Goal: Task Accomplishment & Management: Use online tool/utility

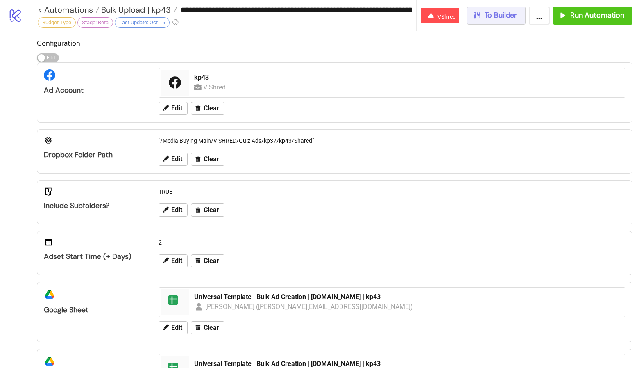
click at [474, 22] on button "To Builder" at bounding box center [496, 16] width 59 height 18
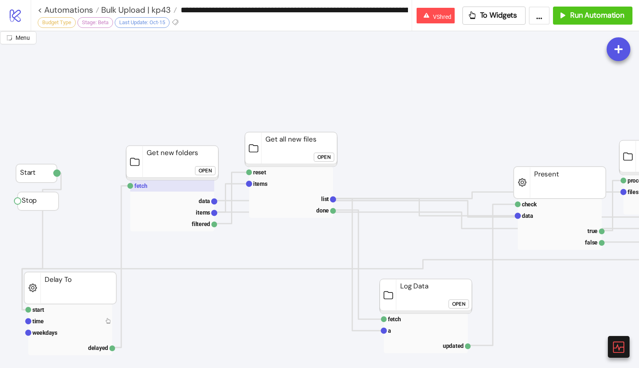
click at [180, 183] on rect at bounding box center [172, 185] width 84 height 11
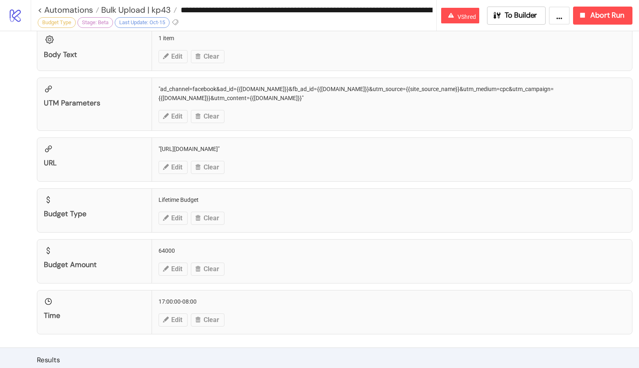
scroll to position [829, 0]
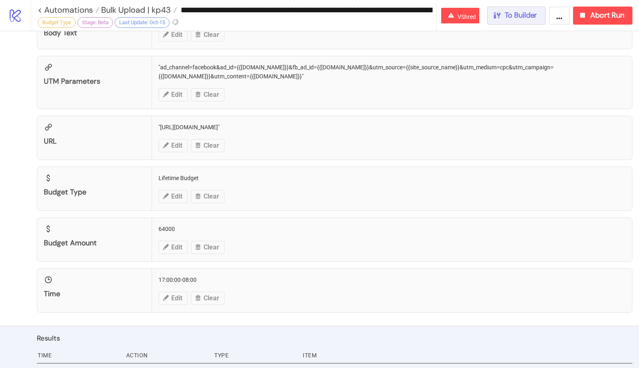
click at [507, 11] on span "To Builder" at bounding box center [521, 15] width 33 height 9
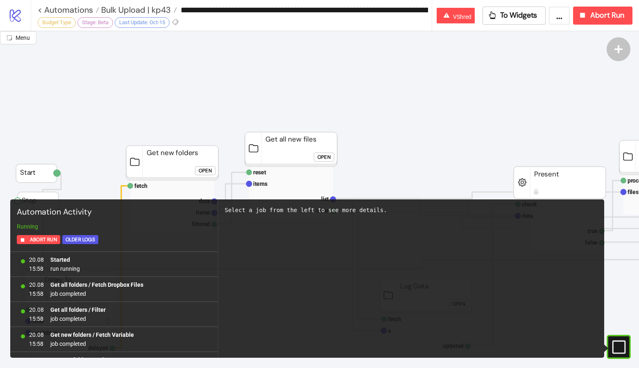
click at [612, 352] on icon "#e9k1n36qviq57_to { animation: e9k1n36qviq57_to__to 2000ms linear infinite norm…" at bounding box center [618, 346] width 14 height 14
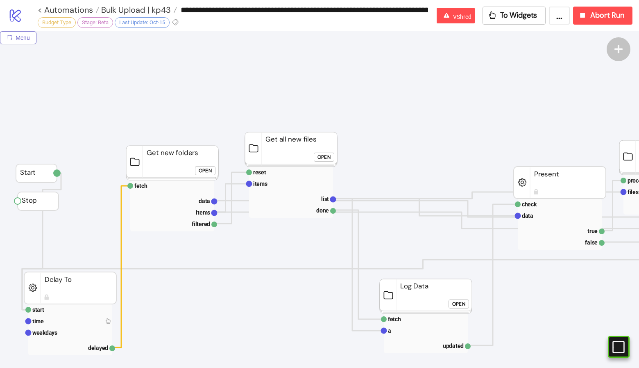
click at [13, 39] on button "Menu" at bounding box center [18, 37] width 36 height 13
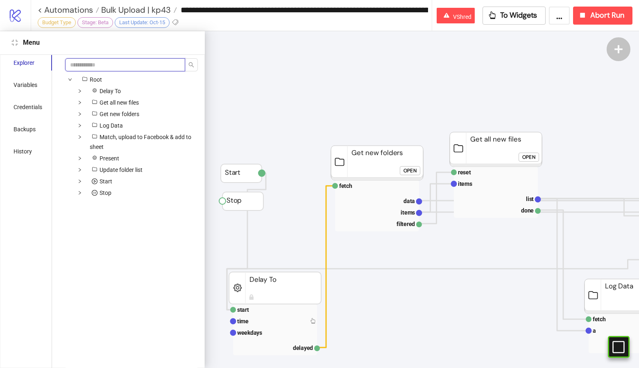
click at [93, 63] on input "search" at bounding box center [125, 64] width 120 height 13
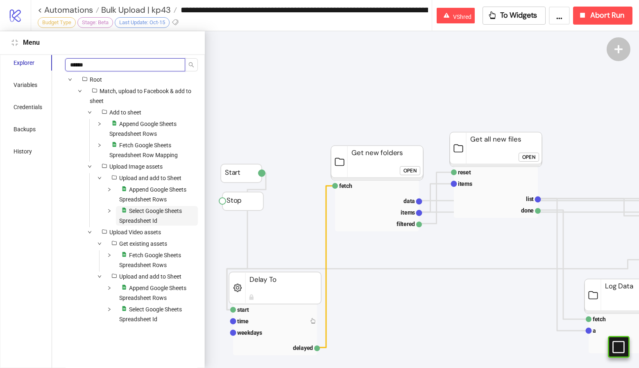
type input "******"
click at [143, 209] on span "Select Google Sheets Spreadsheet Id" at bounding box center [150, 215] width 63 height 16
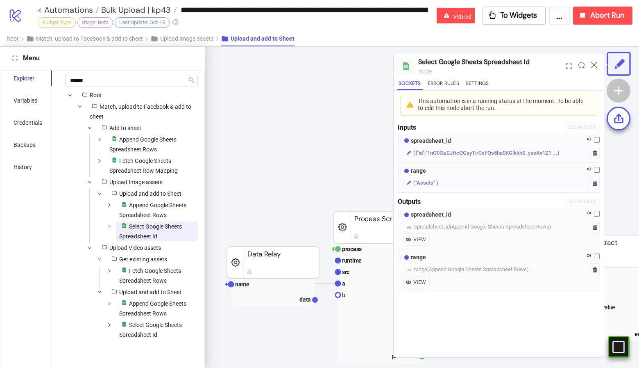
scroll to position [0, 488]
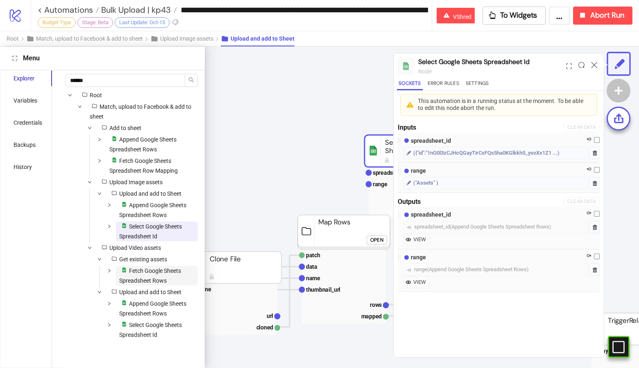
click at [128, 279] on span "Fetch Google Sheets Spreadsheet Rows" at bounding box center [150, 275] width 62 height 16
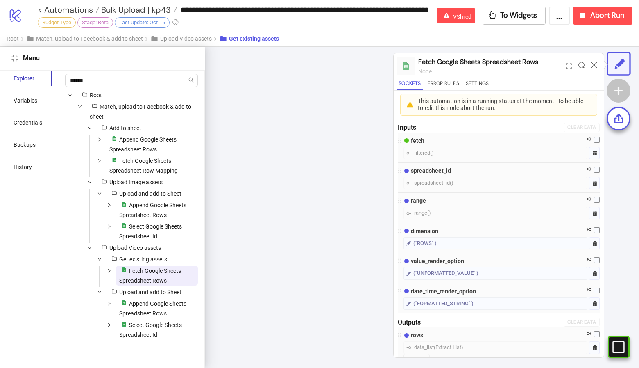
scroll to position [0, 43]
click at [109, 266] on span at bounding box center [110, 276] width 10 height 20
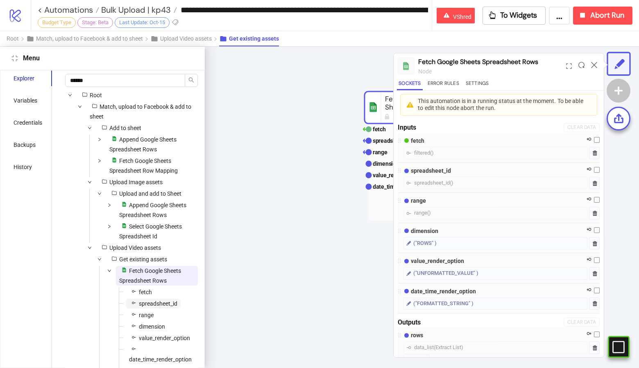
click at [157, 305] on span "spreadsheet_id" at bounding box center [158, 303] width 39 height 7
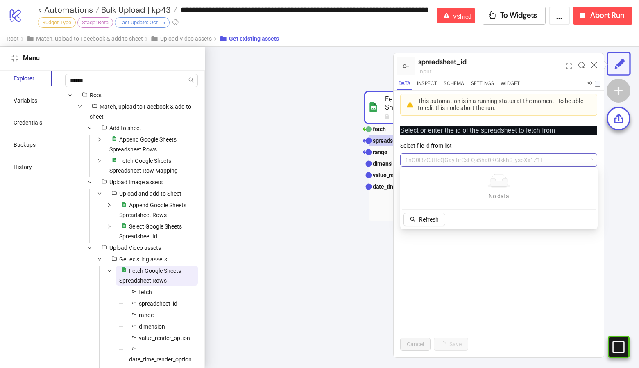
click at [476, 157] on span "1nO0l3zCJHcQGayTirCsFQs5ha0KGlkkhS_ysoXx1Z1I" at bounding box center [498, 160] width 187 height 12
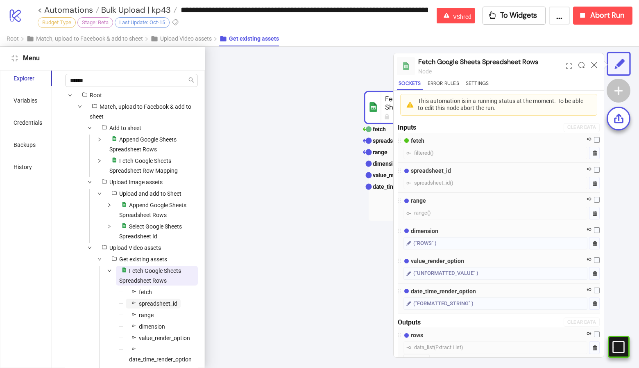
click at [178, 302] on span "spreadsheet_id" at bounding box center [153, 303] width 55 height 10
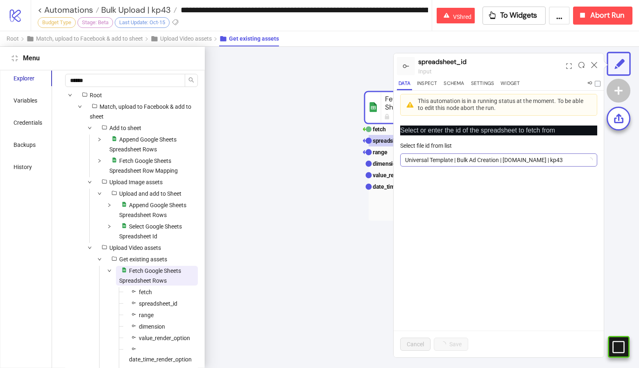
click at [429, 154] on span "Universal Template | Bulk Ad Creation | [DOMAIN_NAME] | kp43" at bounding box center [498, 160] width 187 height 12
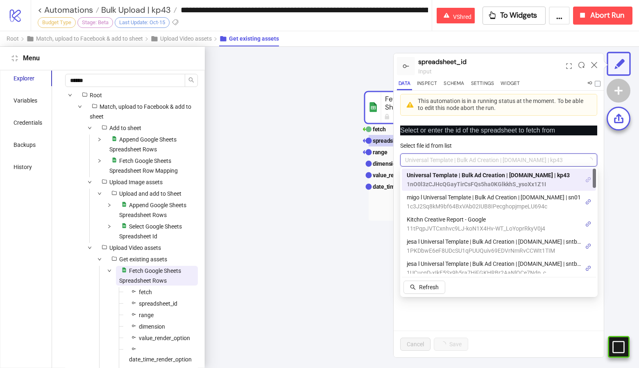
click at [589, 183] on link at bounding box center [589, 179] width 6 height 9
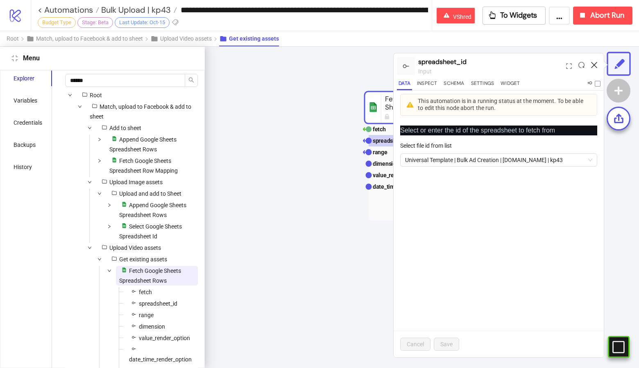
click at [591, 64] on icon at bounding box center [594, 65] width 6 height 6
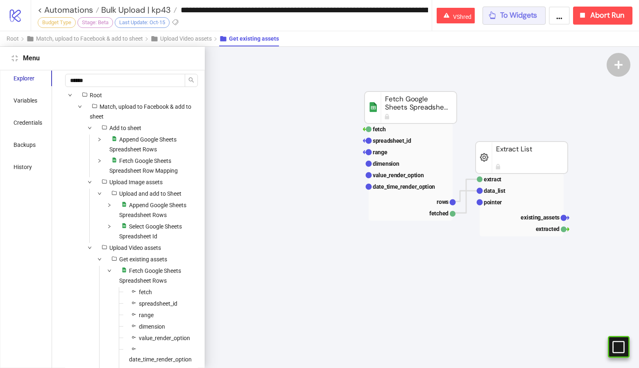
click at [507, 16] on span "To Widgets" at bounding box center [518, 15] width 37 height 9
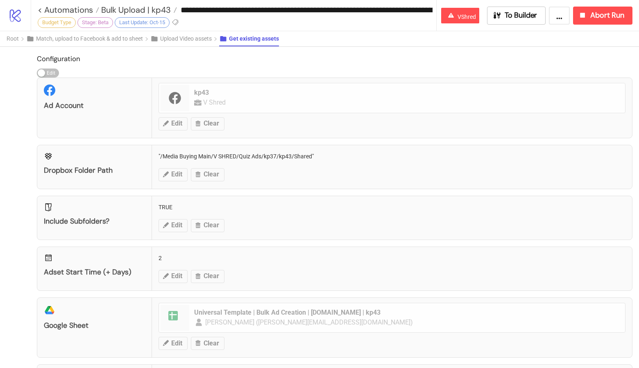
click at [265, 156] on div "Dropbox Folder Path "/Media Buying Main/V SHRED/Quiz Ads/kp37/kp43/Shared" Edit…" at bounding box center [335, 167] width 596 height 44
copy div ""/Media Buying Main/V SHRED/Quiz Ads/kp37/kp43/Shared""
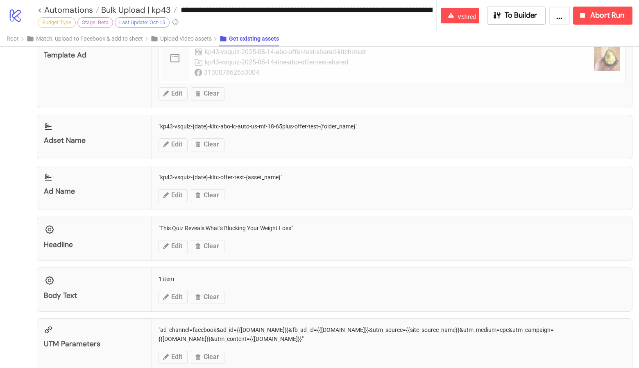
scroll to position [844, 0]
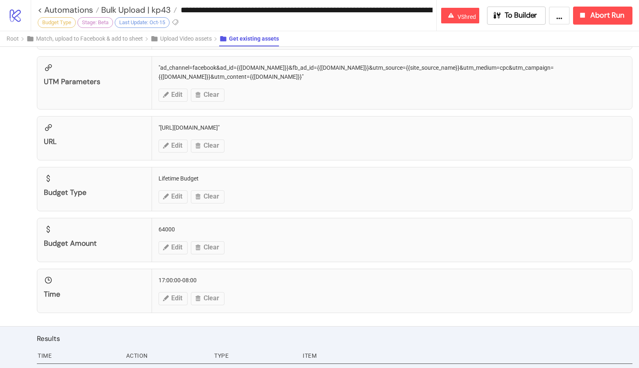
click at [305, 177] on div "Budget Type Lifetime Budget Edit Clear" at bounding box center [335, 189] width 596 height 44
click at [600, 19] on span "Abort Run" at bounding box center [608, 15] width 34 height 9
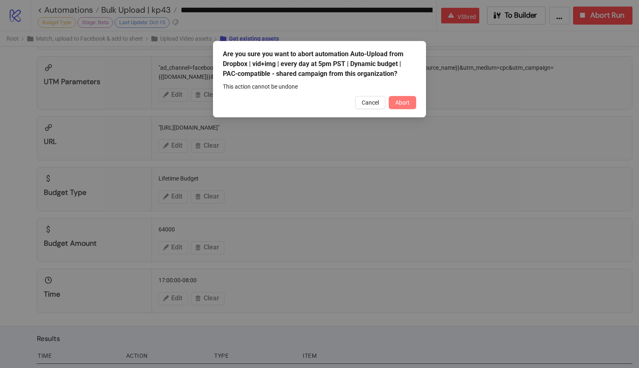
click at [411, 107] on button "Abort" at bounding box center [402, 102] width 27 height 13
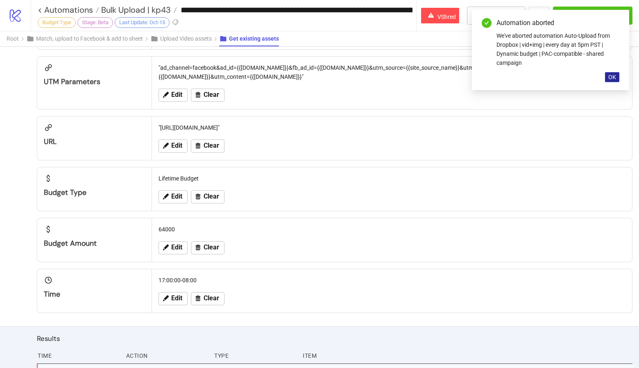
click at [616, 75] on button "OK" at bounding box center [612, 77] width 14 height 10
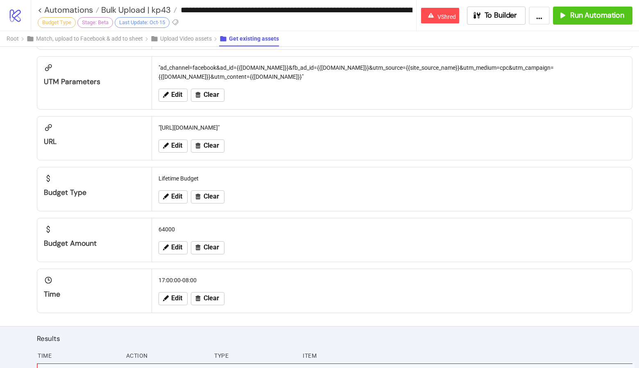
click at [483, 25] on div "**********" at bounding box center [335, 15] width 609 height 31
click at [491, 9] on button "To Builder" at bounding box center [496, 16] width 59 height 18
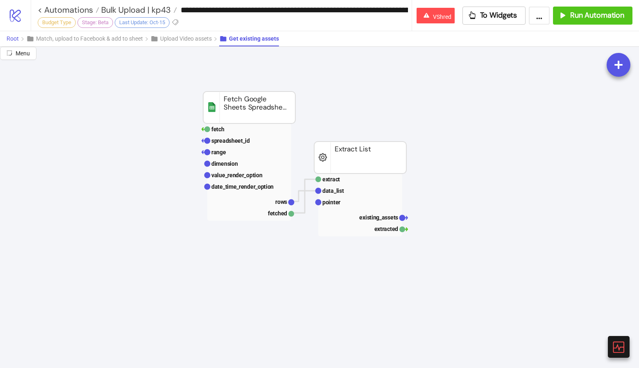
click at [11, 36] on span "Root" at bounding box center [13, 38] width 12 height 7
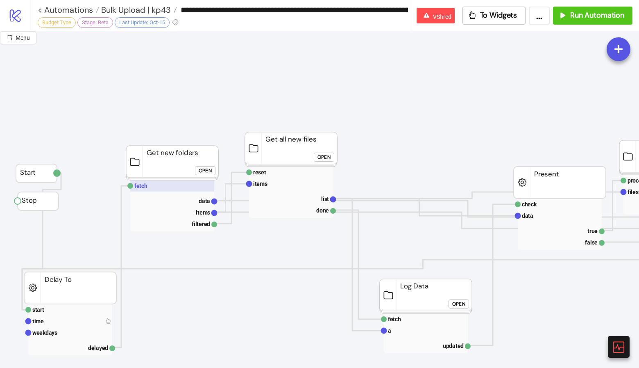
click at [176, 187] on rect at bounding box center [172, 185] width 84 height 11
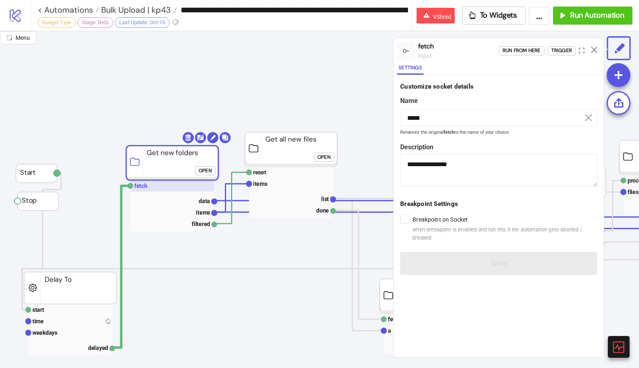
click at [197, 187] on rect at bounding box center [172, 185] width 84 height 11
click at [302, 171] on rect at bounding box center [291, 171] width 84 height 11
type input "*****"
type textarea "**********"
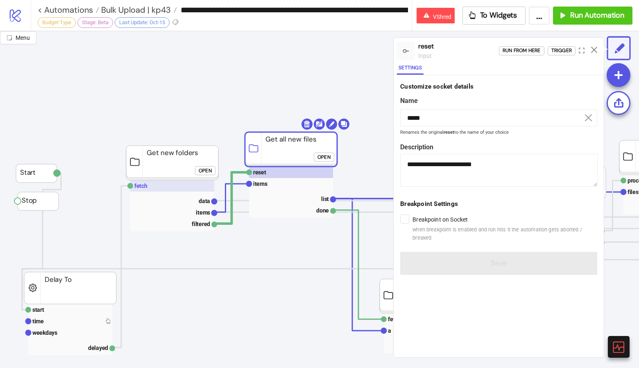
click at [179, 188] on rect at bounding box center [172, 185] width 84 height 11
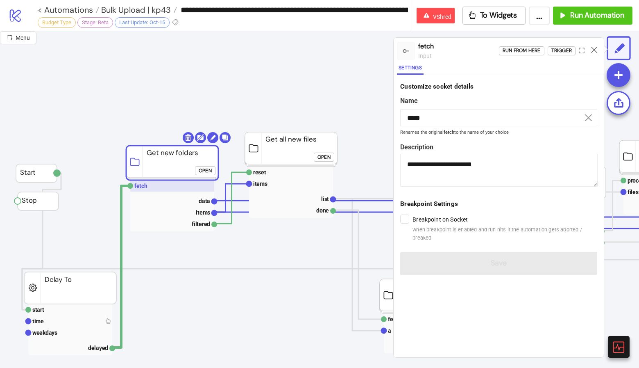
type input "*****"
type textarea "**********"
click at [267, 174] on rect at bounding box center [291, 171] width 84 height 11
type input "*****"
type textarea "**********"
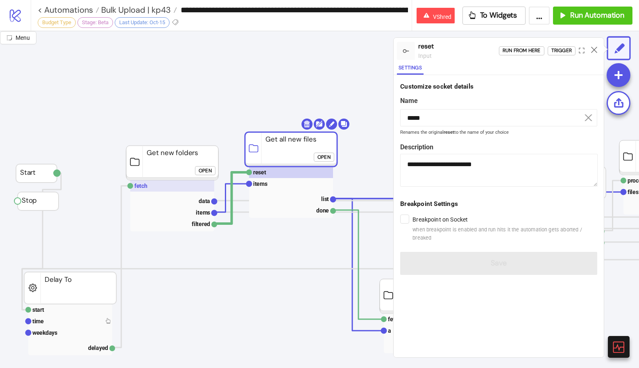
click at [163, 185] on rect at bounding box center [172, 185] width 84 height 11
type input "*****"
type textarea "**********"
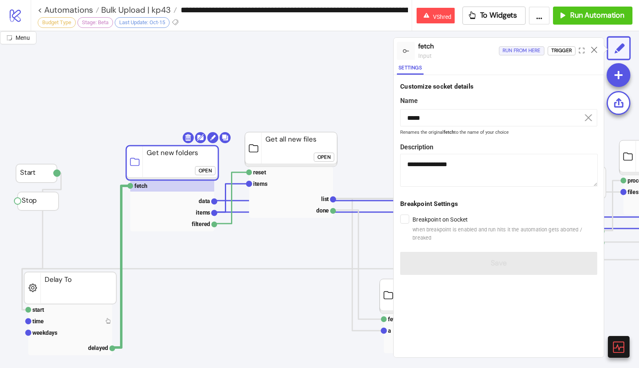
click at [523, 46] on div "Run from here" at bounding box center [522, 50] width 38 height 9
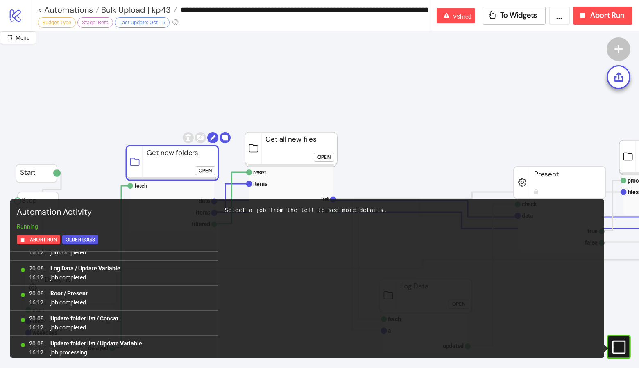
scroll to position [341, 0]
click at [526, 11] on span "To Widgets" at bounding box center [518, 15] width 37 height 9
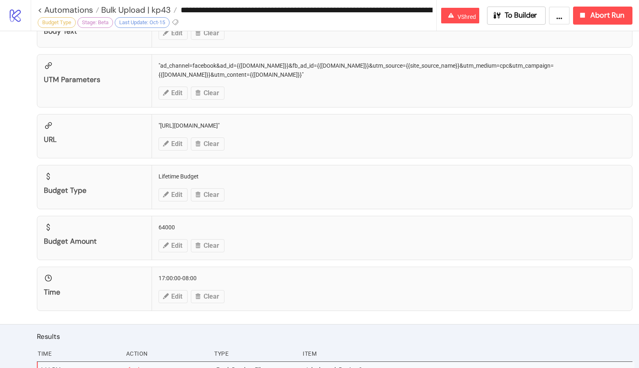
scroll to position [843, 0]
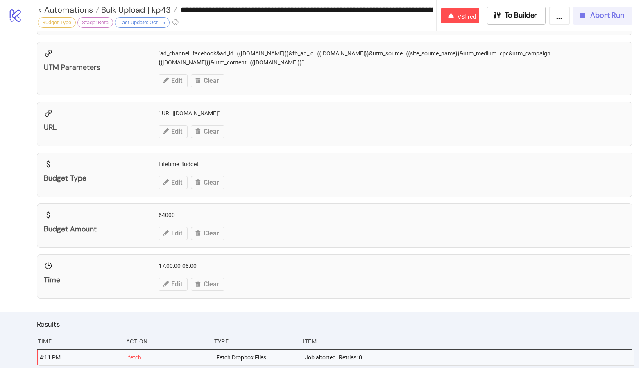
click at [589, 19] on div "Abort Run" at bounding box center [601, 15] width 46 height 9
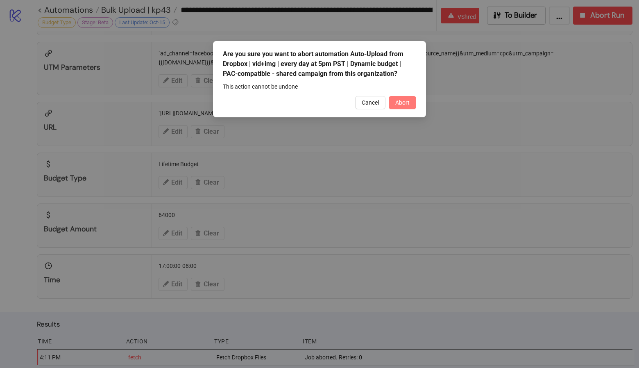
click at [406, 98] on button "Abort" at bounding box center [402, 102] width 27 height 13
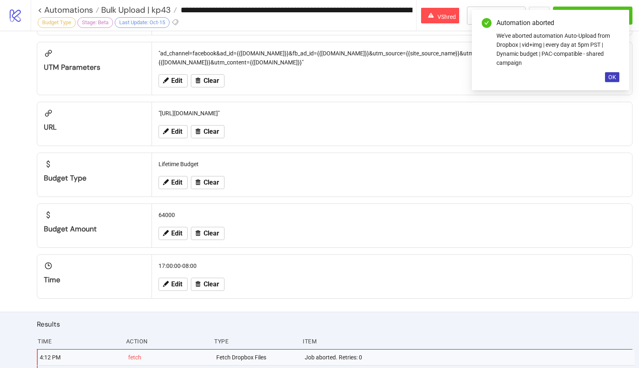
click at [515, 13] on div "Automation aborted We've aborted automation Auto-Upload from Dropbox | vid+img …" at bounding box center [550, 50] width 157 height 80
click at [609, 78] on span "OK" at bounding box center [613, 77] width 8 height 7
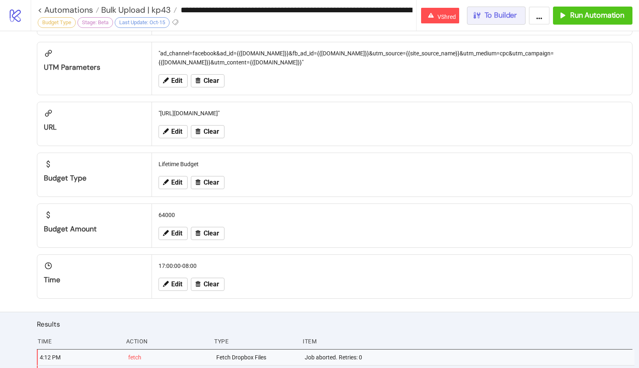
click at [506, 19] on span "To Builder" at bounding box center [501, 15] width 33 height 9
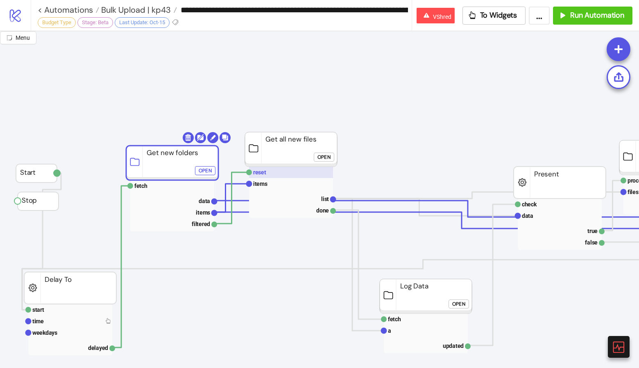
click at [280, 168] on rect at bounding box center [291, 171] width 84 height 11
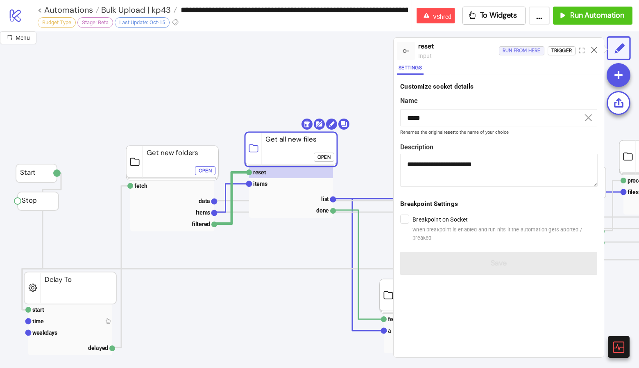
click at [520, 49] on div "Run from here" at bounding box center [522, 50] width 38 height 9
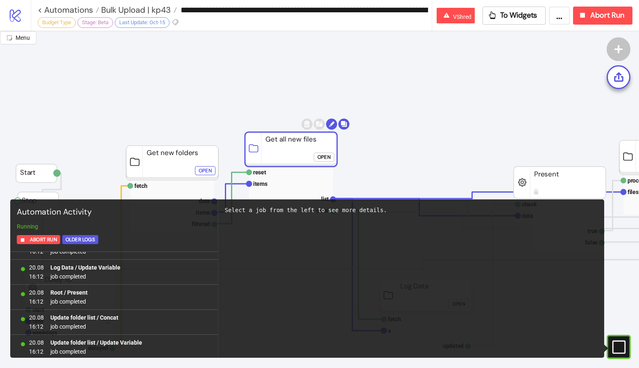
scroll to position [217, 0]
click at [204, 12] on input "**********" at bounding box center [304, 10] width 255 height 12
